Goal: Find specific page/section: Find specific page/section

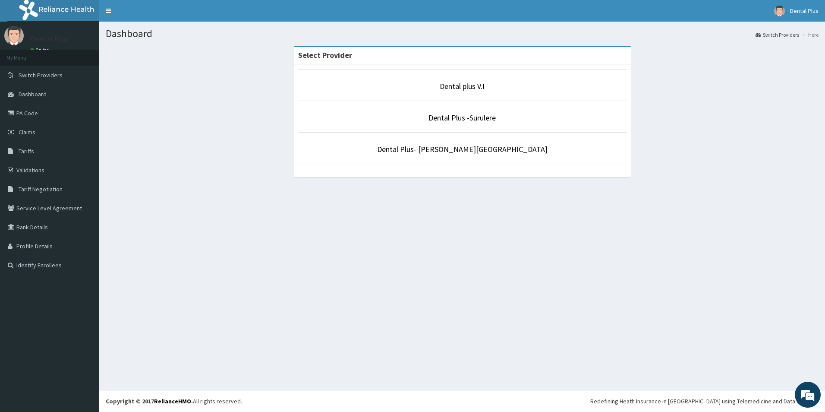
click at [435, 124] on li "Dental Plus -Surulere" at bounding box center [462, 117] width 328 height 32
click at [434, 123] on li "Dental Plus -Surulere" at bounding box center [462, 117] width 328 height 32
click at [708, 134] on div "Select Provider Dental plus V.I Dental Plus -Surulere Dental Plus- Anthony Vill…" at bounding box center [462, 115] width 713 height 139
click at [472, 127] on li "Dental Plus -Surulere" at bounding box center [462, 117] width 328 height 32
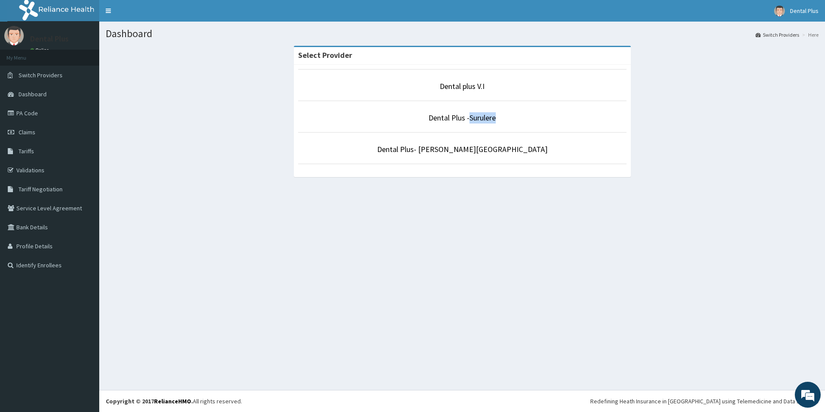
click at [472, 127] on li "Dental Plus -Surulere" at bounding box center [462, 117] width 328 height 32
drag, startPoint x: 472, startPoint y: 127, endPoint x: 826, endPoint y: 178, distance: 357.5
click at [825, 178] on html "R EL Toggle navigation Dental Plus Dental Plus - dentalplusng@yahoo.com Member …" at bounding box center [412, 206] width 825 height 412
click at [450, 121] on link "Dental Plus -Surulere" at bounding box center [461, 118] width 67 height 10
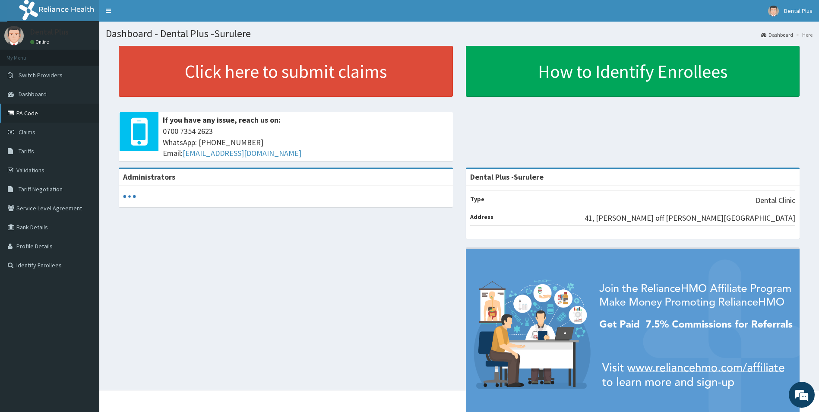
click at [48, 117] on link "PA Code" at bounding box center [49, 113] width 99 height 19
